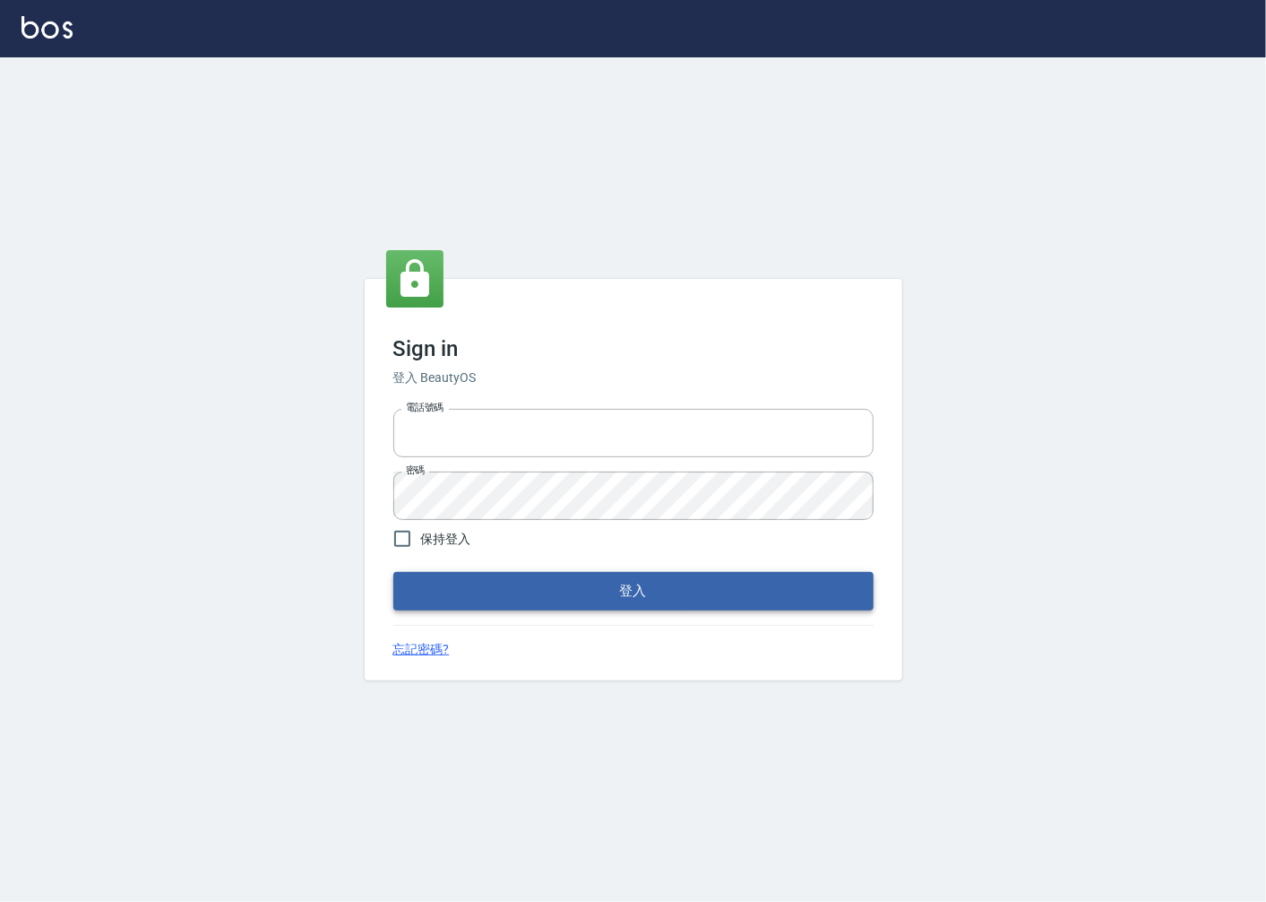
type input "0918920985"
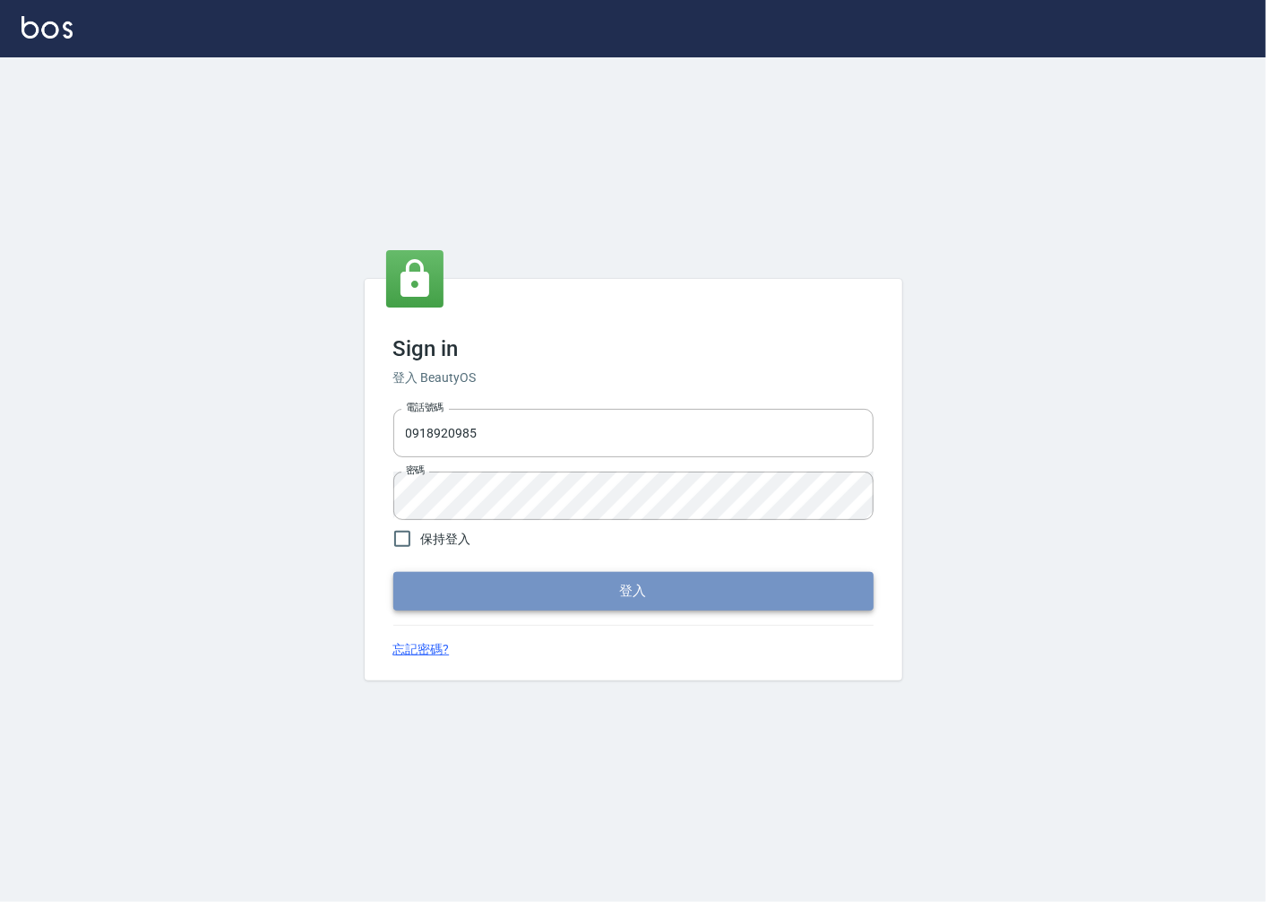
click at [512, 599] on button "登入" at bounding box center [633, 591] width 480 height 38
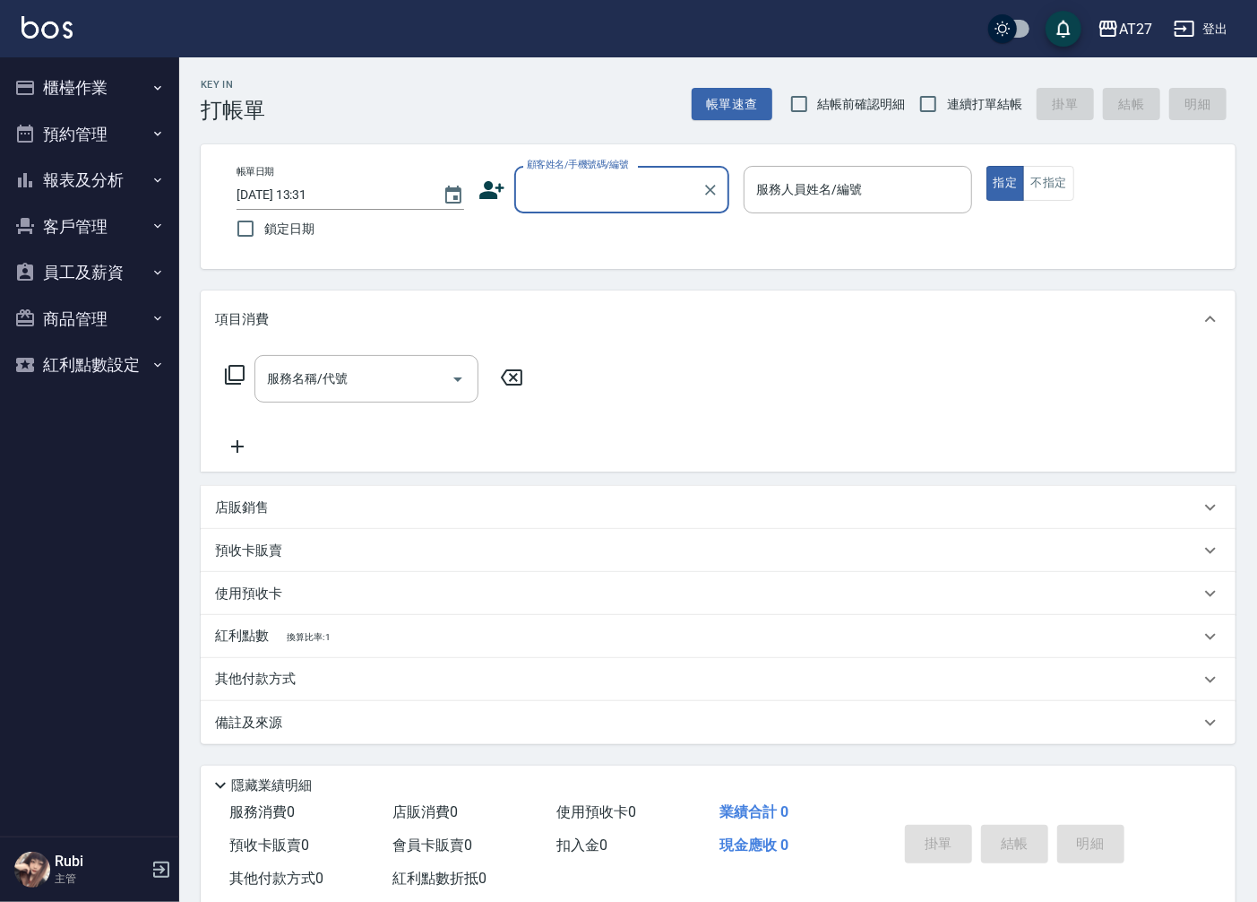
click at [106, 181] on button "報表及分析" at bounding box center [89, 180] width 165 height 47
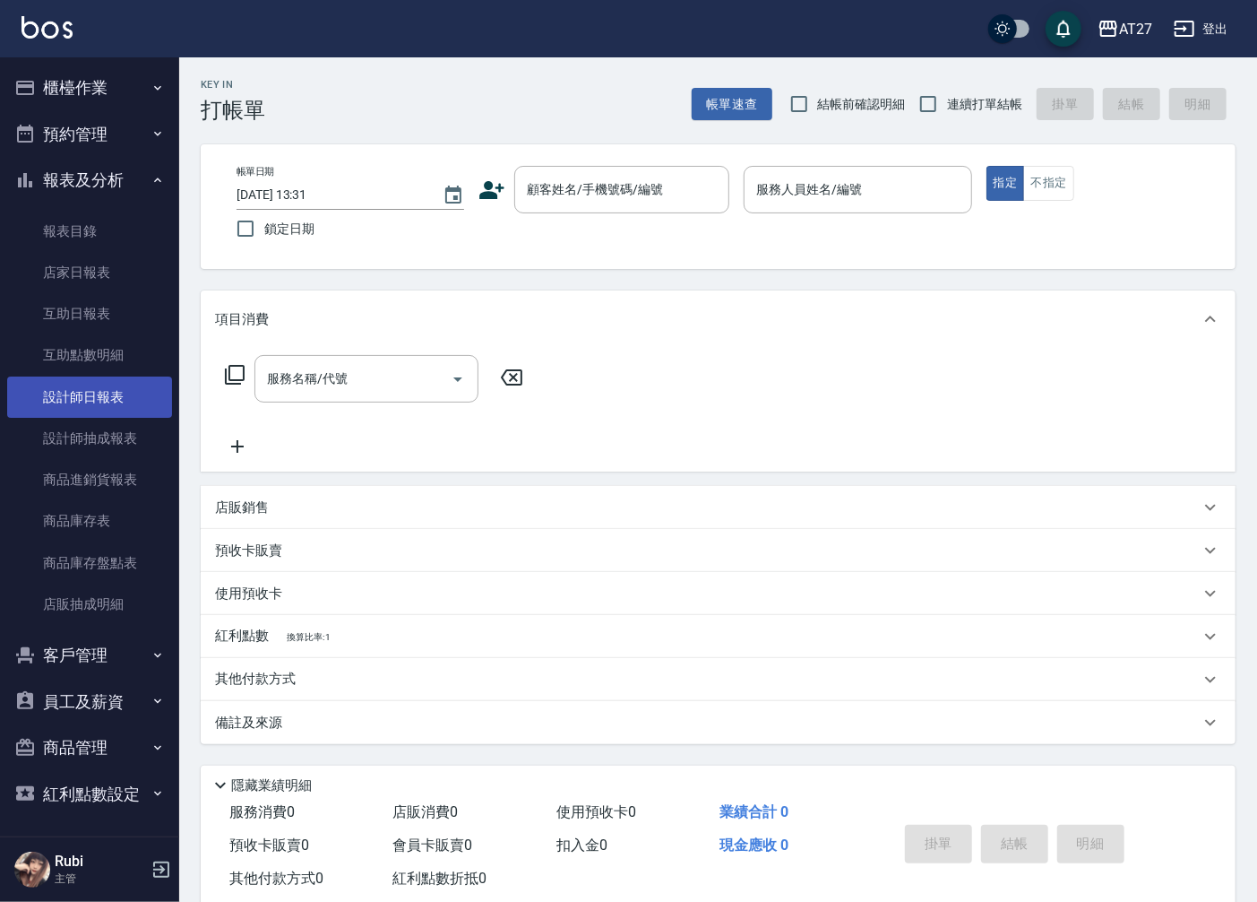
click at [124, 395] on link "設計師日報表" at bounding box center [89, 396] width 165 height 41
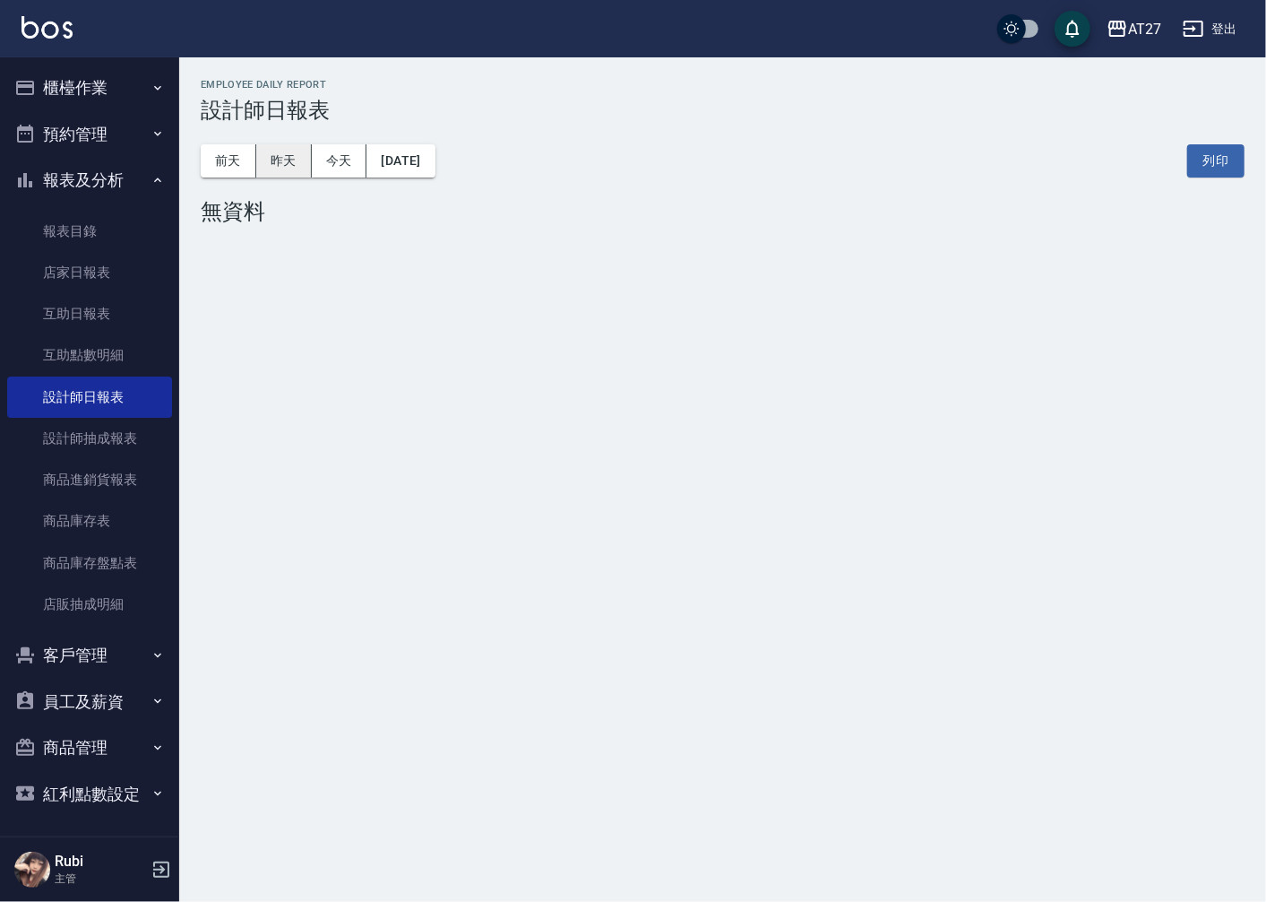
click at [278, 172] on button "昨天" at bounding box center [284, 160] width 56 height 33
